Goal: Obtain resource: Download file/media

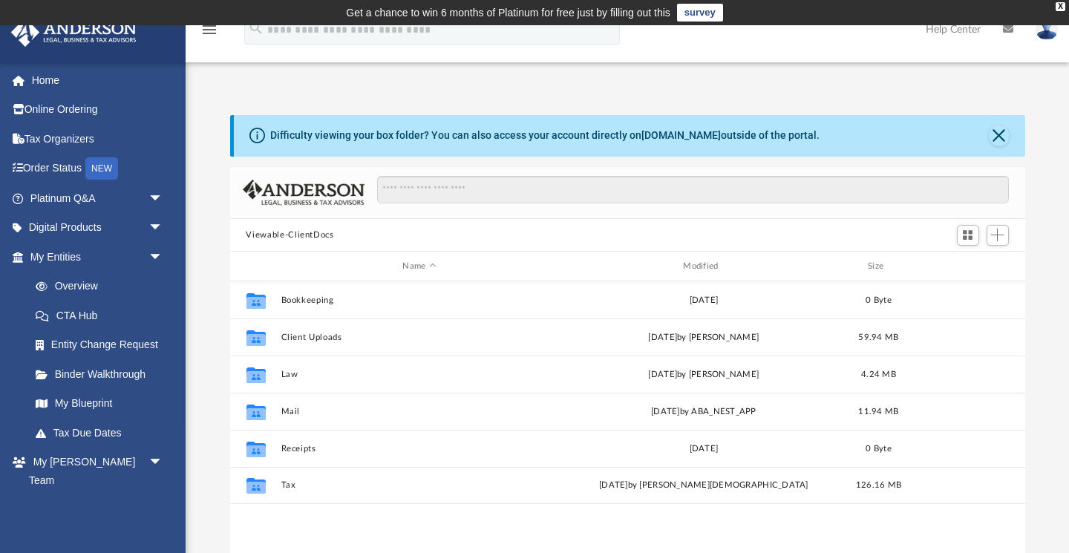
scroll to position [1, 1]
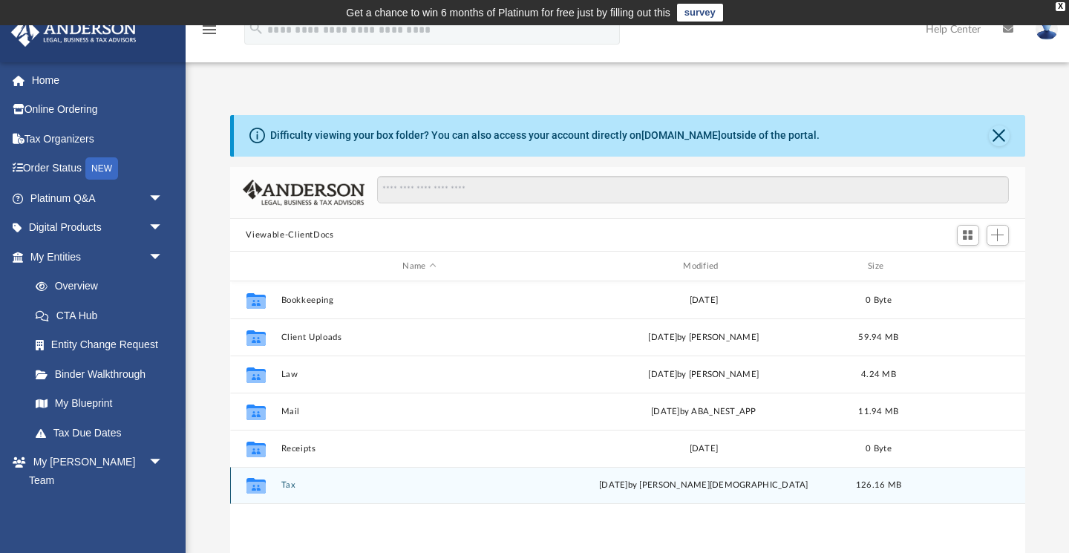
click at [283, 483] on button "Tax" at bounding box center [420, 486] width 278 height 10
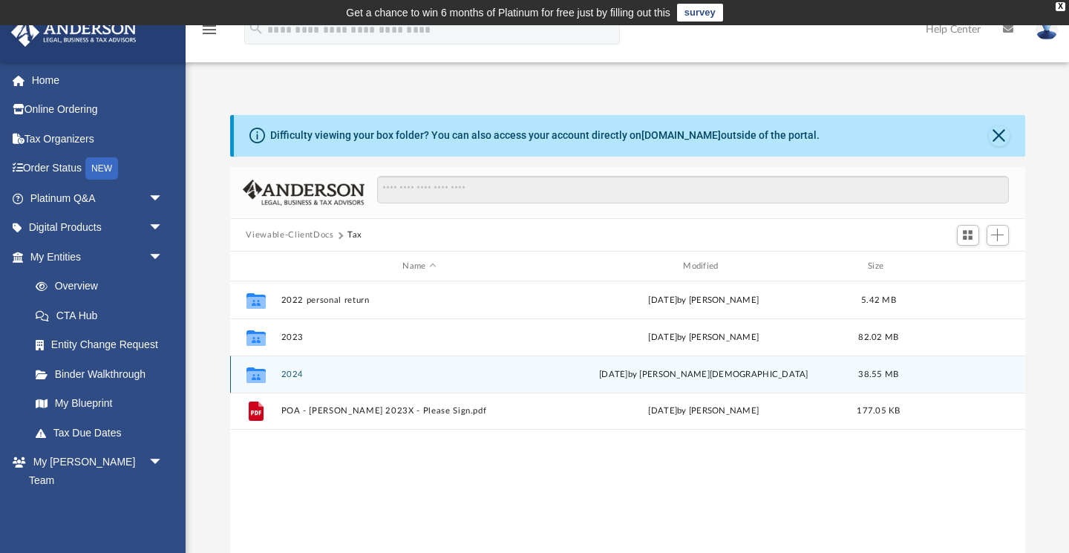
click at [295, 375] on button "2024" at bounding box center [420, 375] width 278 height 10
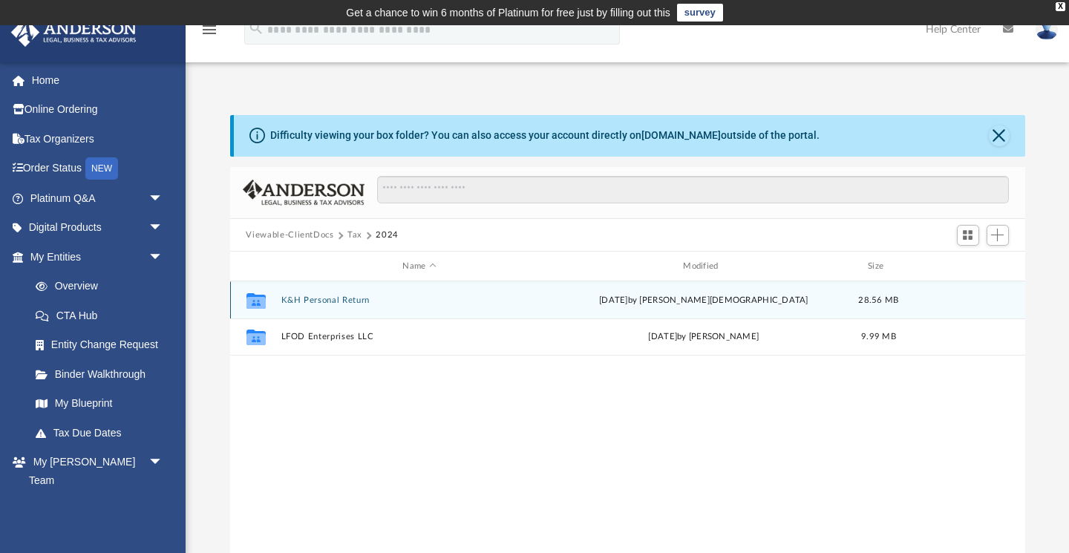
click at [333, 300] on button "K&H Personal Return" at bounding box center [420, 301] width 278 height 10
click at [347, 301] on button "Michaelsen, Kevin & Heather" at bounding box center [420, 301] width 278 height 10
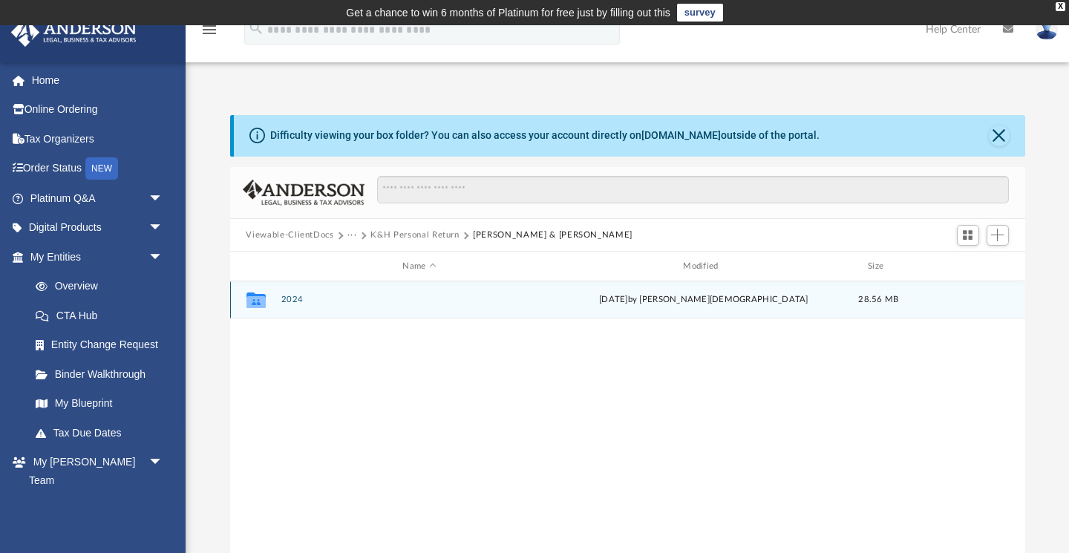
click at [286, 298] on button "2024" at bounding box center [420, 301] width 278 height 10
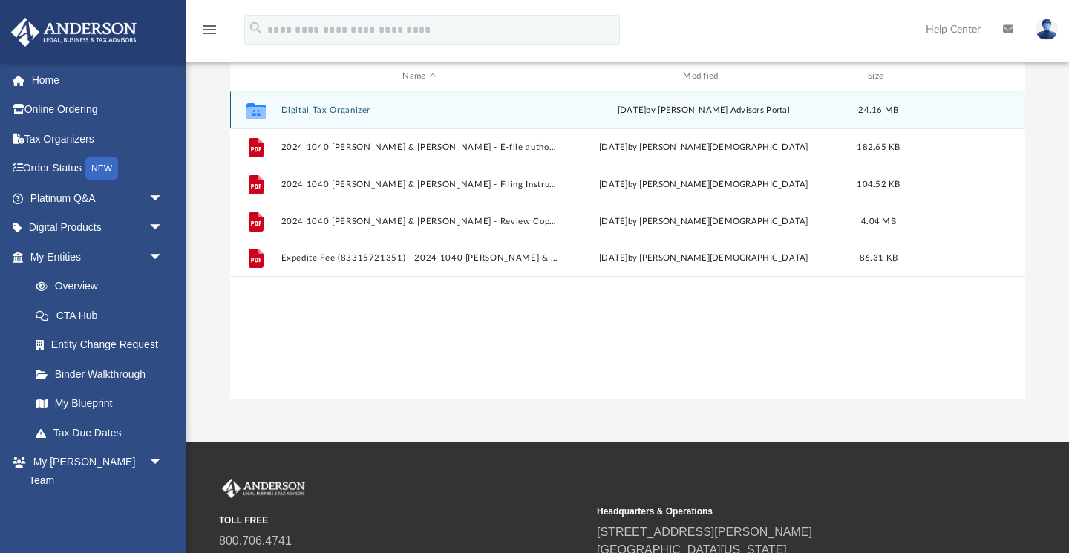
scroll to position [191, 0]
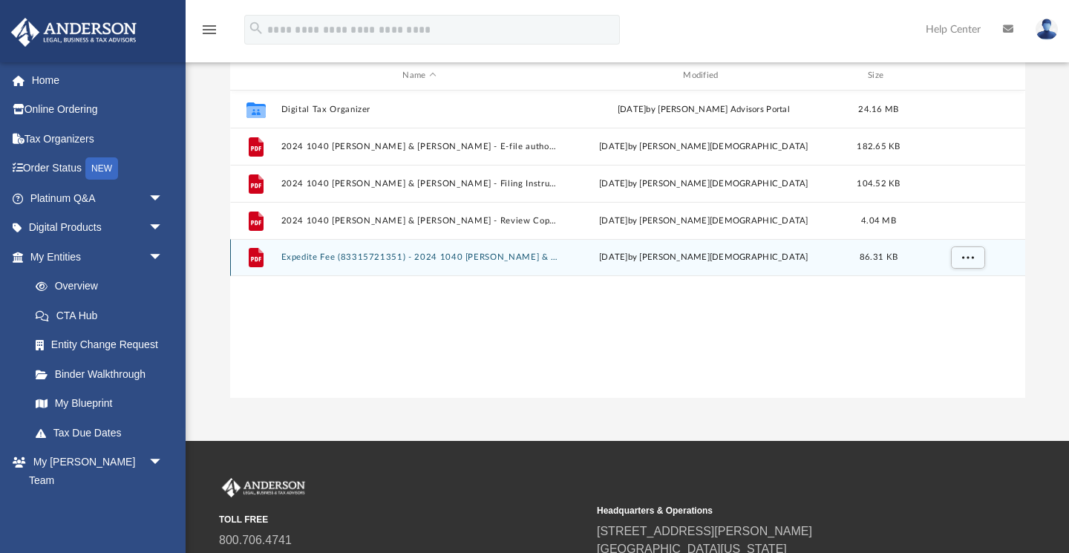
click at [396, 259] on button "Expedite Fee (83315721351) - 2024 1040 Michaelsen, Kevin & Heather.pdf" at bounding box center [420, 258] width 278 height 10
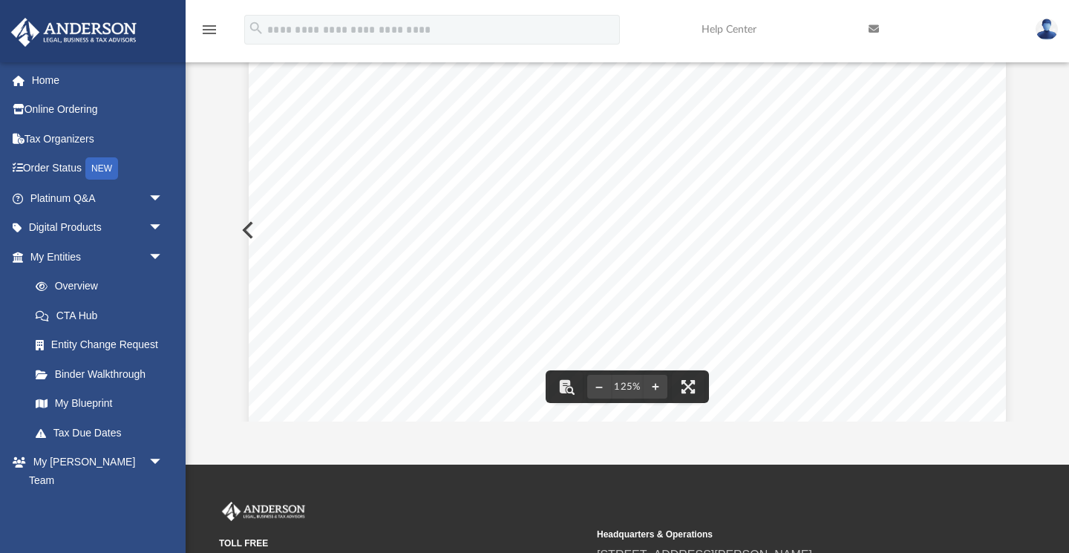
scroll to position [0, 0]
click at [241, 229] on button "Preview" at bounding box center [246, 230] width 33 height 42
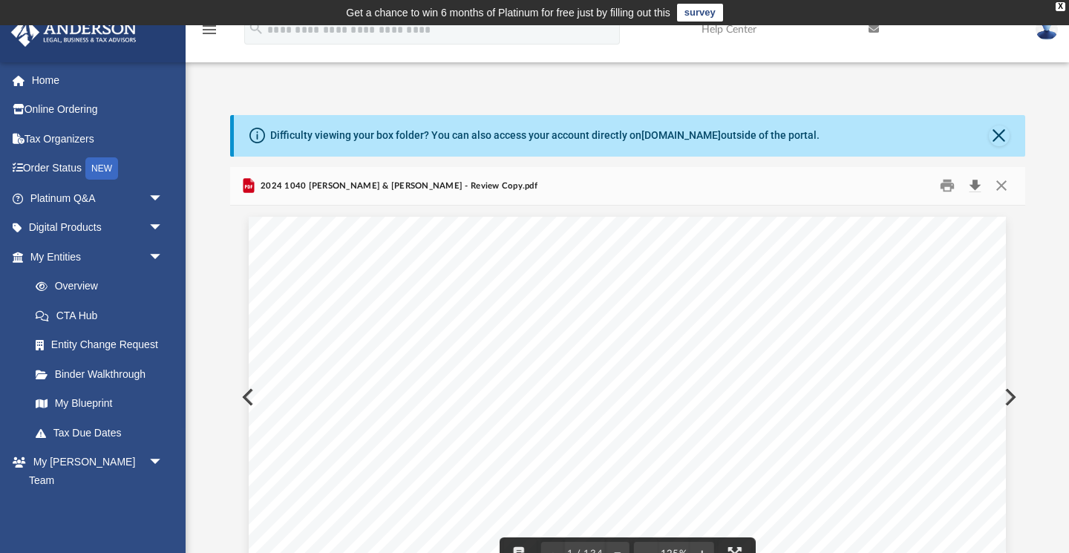
click at [974, 184] on button "Download" at bounding box center [975, 185] width 27 height 23
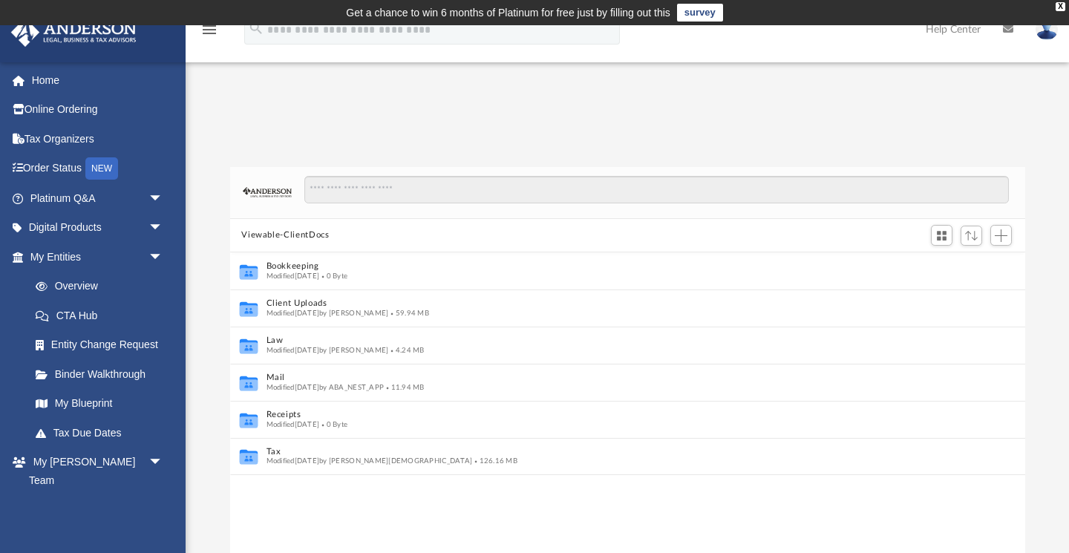
scroll to position [338, 795]
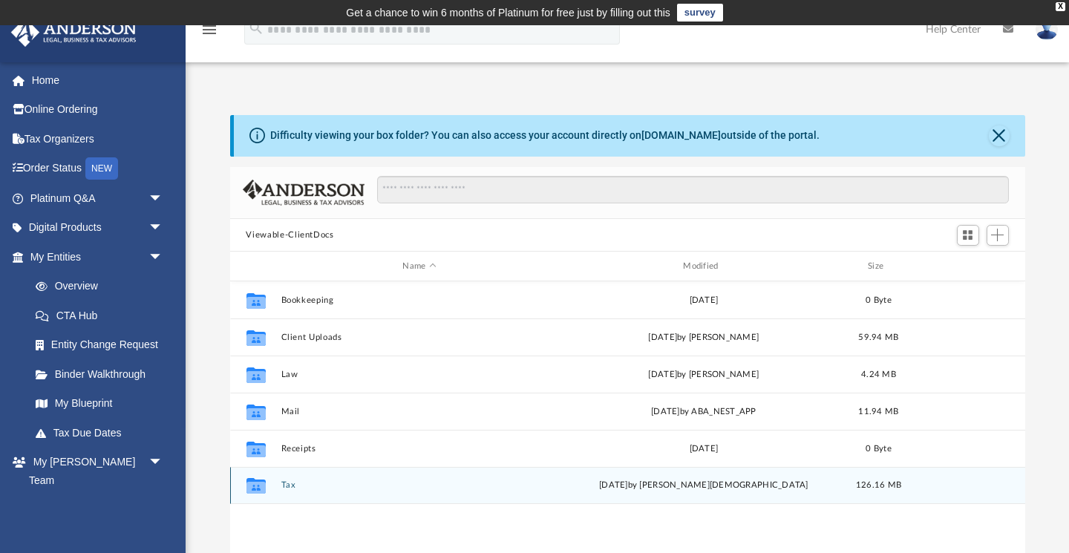
click at [287, 486] on button "Tax" at bounding box center [420, 486] width 278 height 10
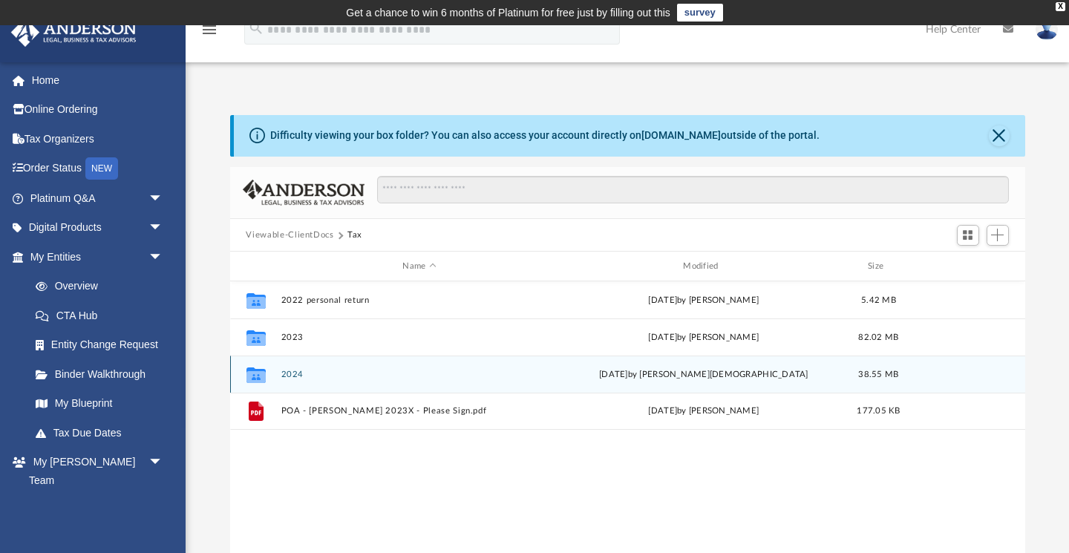
click at [293, 372] on button "2024" at bounding box center [420, 375] width 278 height 10
